Goal: Task Accomplishment & Management: Use online tool/utility

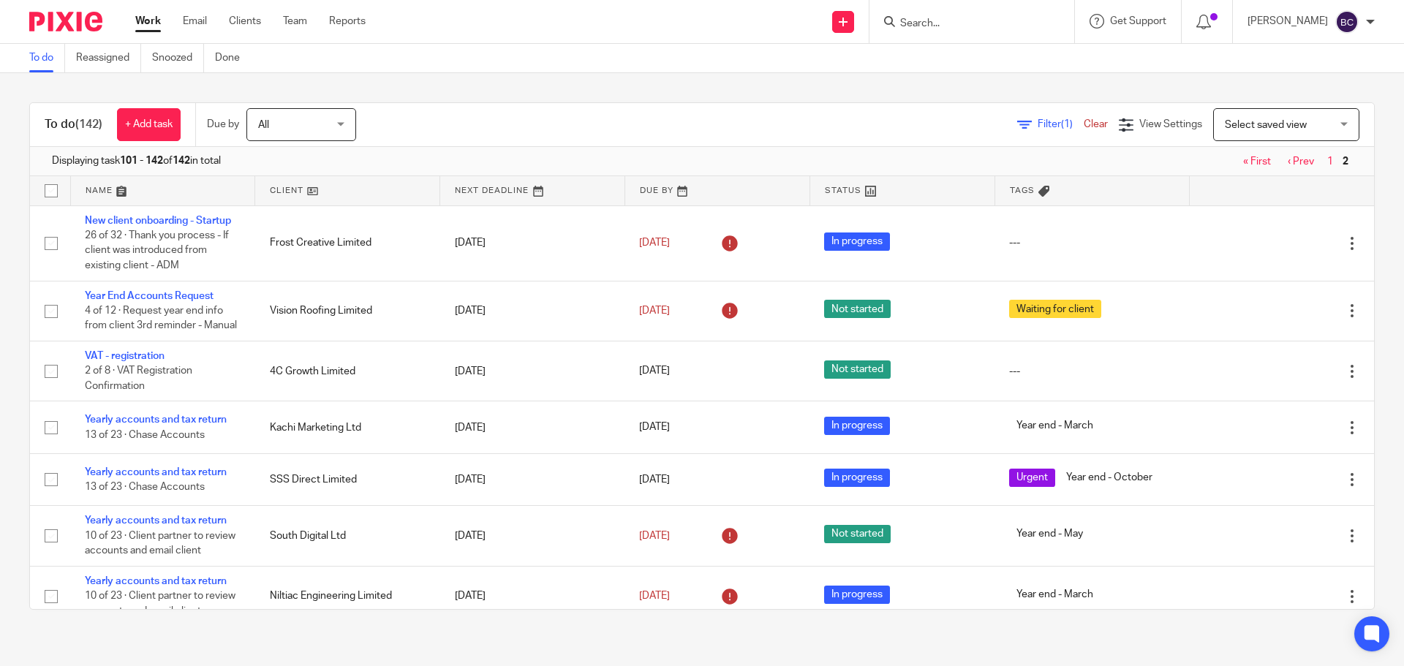
click at [951, 23] on input "Search" at bounding box center [964, 24] width 132 height 13
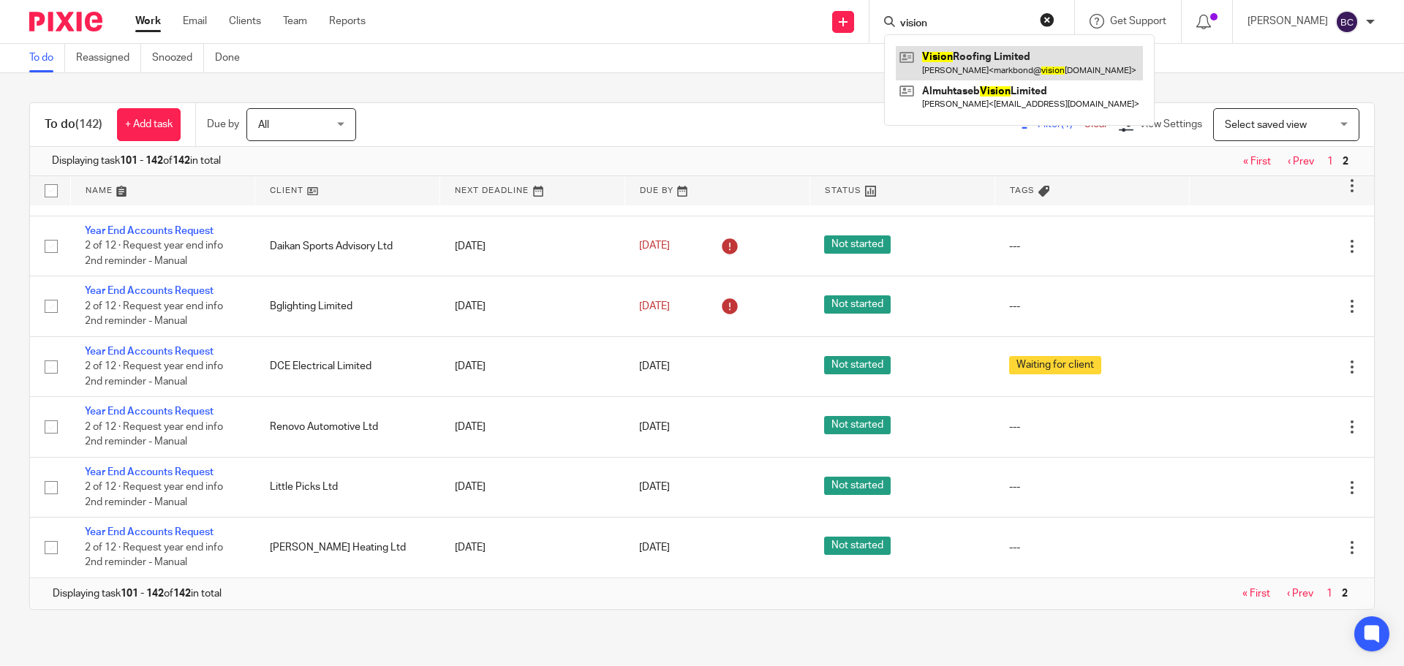
type input "vision"
click at [985, 51] on link at bounding box center [1019, 63] width 247 height 34
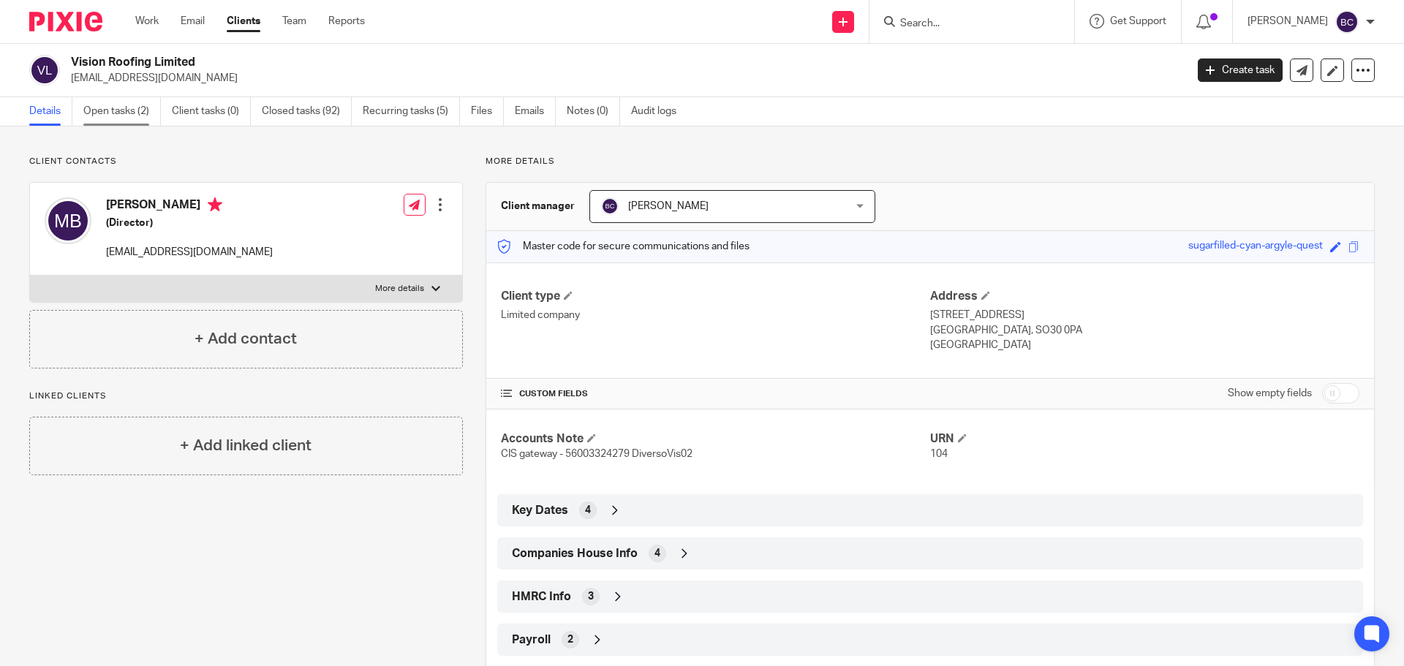
click at [133, 111] on link "Open tasks (2)" at bounding box center [121, 111] width 77 height 29
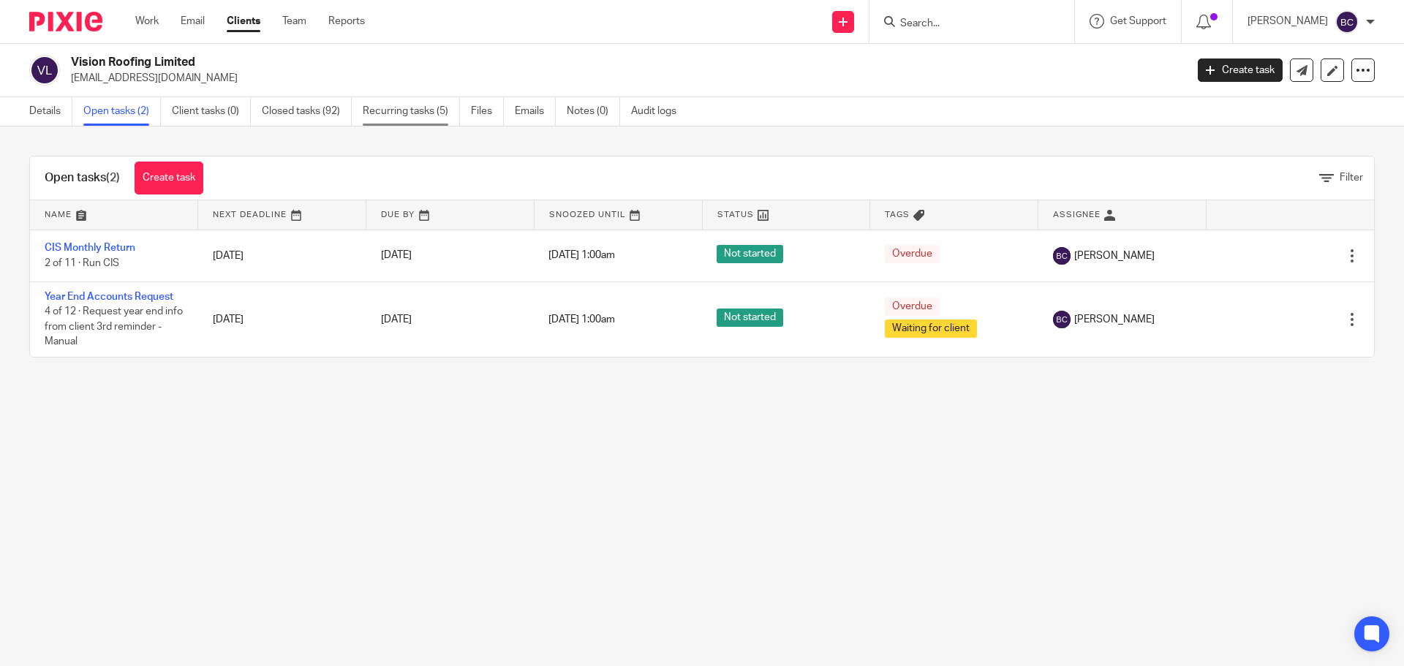
click at [422, 111] on link "Recurring tasks (5)" at bounding box center [411, 111] width 97 height 29
